Goal: Find specific page/section: Find specific page/section

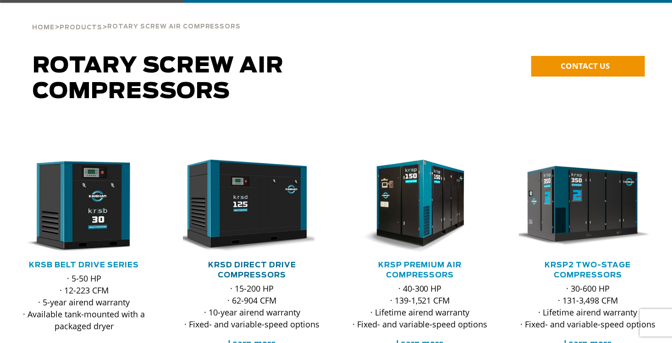
scroll to position [138, 0]
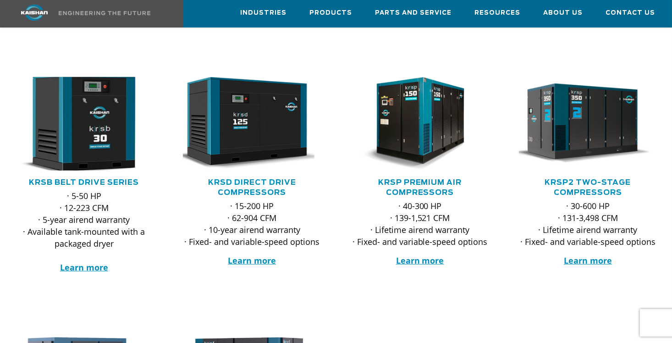
click at [99, 126] on img at bounding box center [77, 123] width 153 height 103
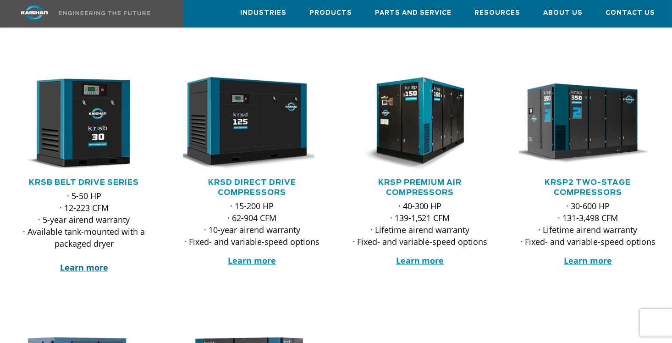
click at [88, 262] on strong "Learn more" at bounding box center [84, 267] width 48 height 11
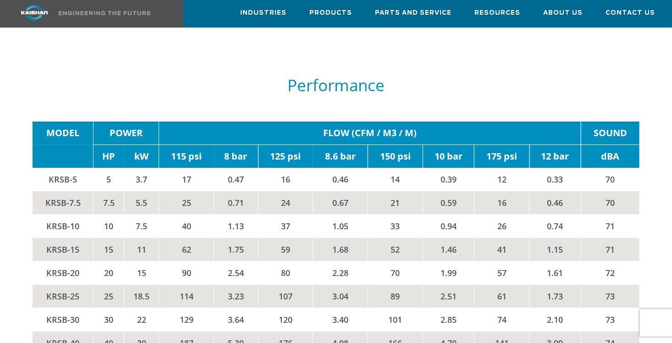
scroll to position [1371, 0]
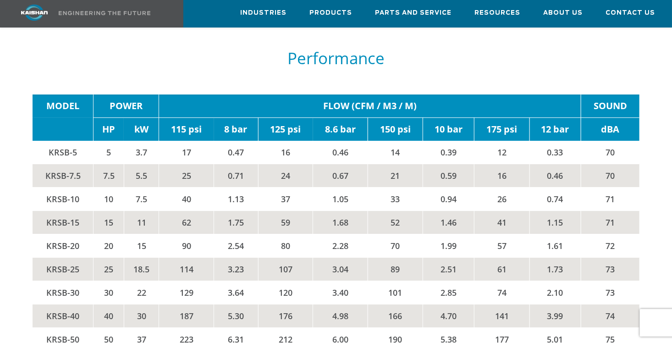
click at [59, 187] on td "KRSB-10" at bounding box center [63, 198] width 61 height 23
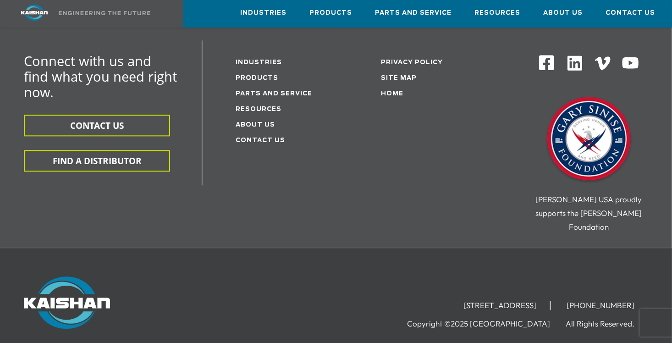
scroll to position [2729, 0]
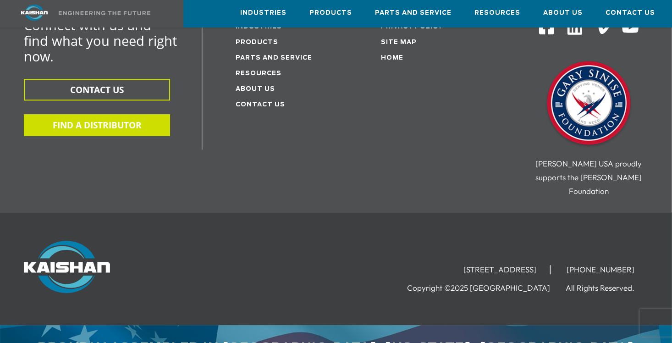
click at [107, 114] on button "FIND A DISTRIBUTOR" at bounding box center [97, 125] width 146 height 22
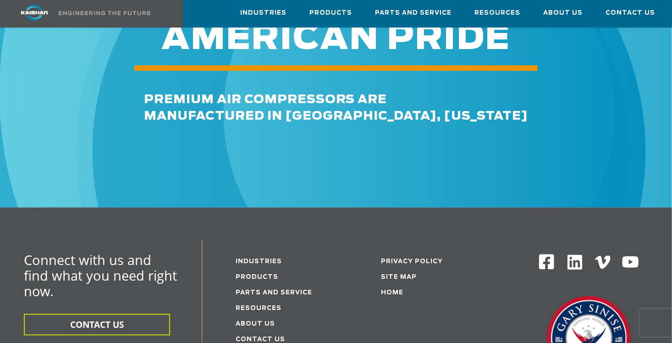
scroll to position [2500, 0]
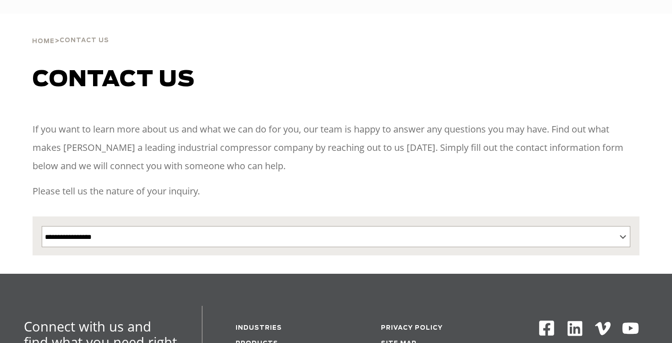
select select "**********"
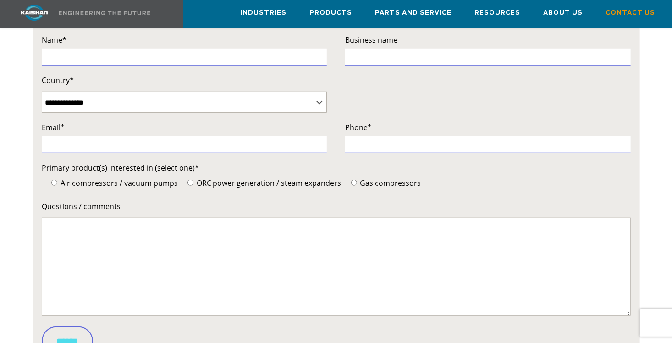
scroll to position [321, 0]
